Goal: Transaction & Acquisition: Purchase product/service

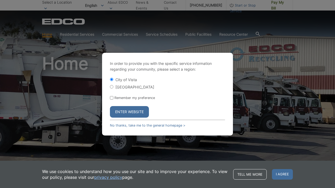
click at [121, 112] on button "Enter Website" at bounding box center [129, 112] width 39 height 12
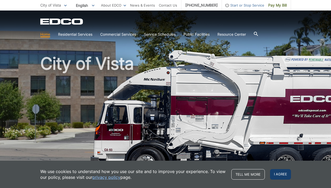
click at [281, 173] on span "I agree" at bounding box center [280, 174] width 21 height 10
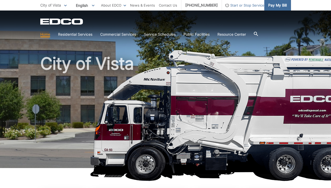
click at [273, 9] on link "Pay My Bill" at bounding box center [278, 5] width 27 height 10
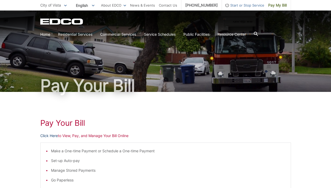
click at [46, 136] on link "Click Here" at bounding box center [49, 136] width 18 height 6
